Goal: Task Accomplishment & Management: Manage account settings

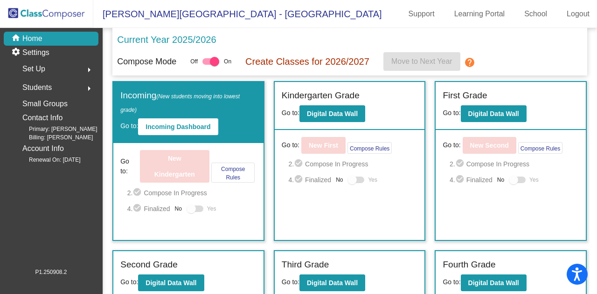
click at [87, 68] on mat-icon "arrow_right" at bounding box center [88, 69] width 11 height 11
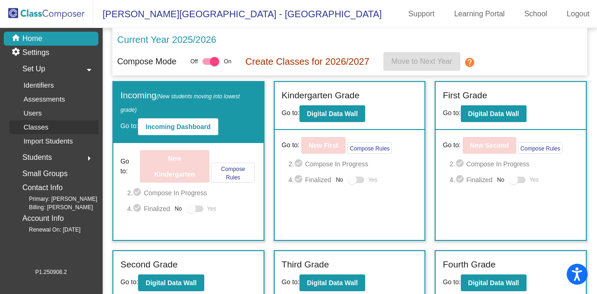
click at [65, 125] on link "Classes" at bounding box center [53, 127] width 89 height 14
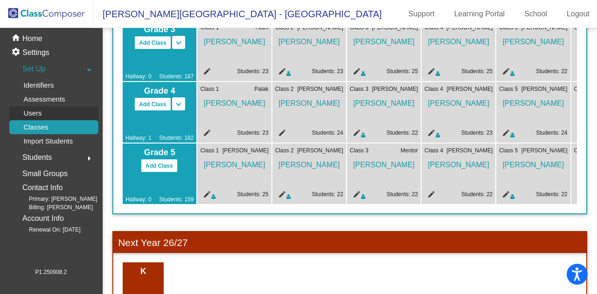
click at [62, 112] on link "Users" at bounding box center [53, 113] width 89 height 14
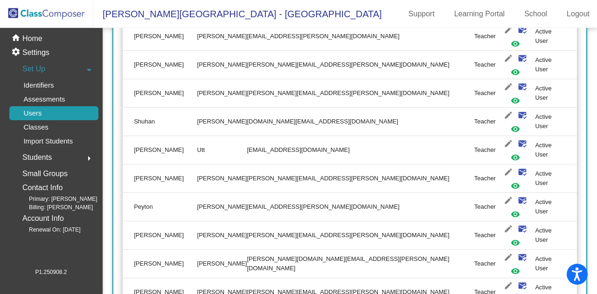
scroll to position [280, 0]
